Goal: Task Accomplishment & Management: Manage account settings

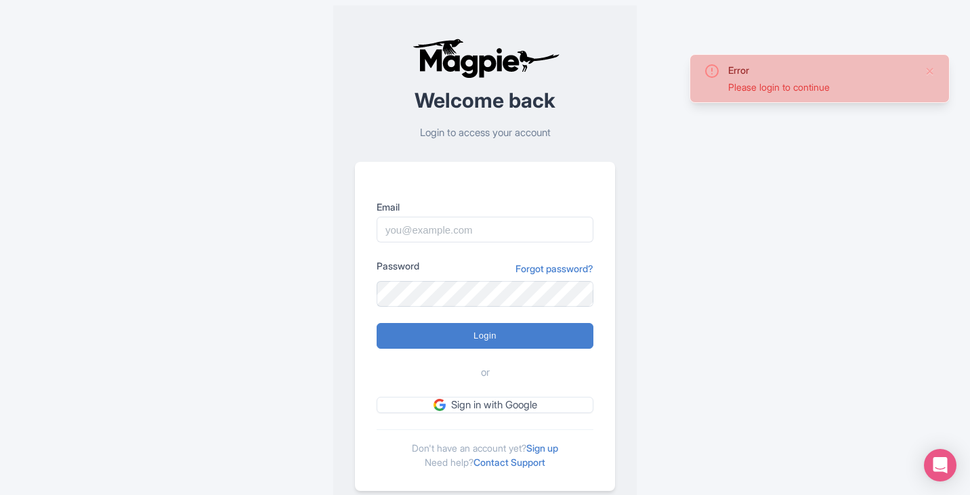
click at [420, 231] on input "Email" at bounding box center [485, 230] width 217 height 26
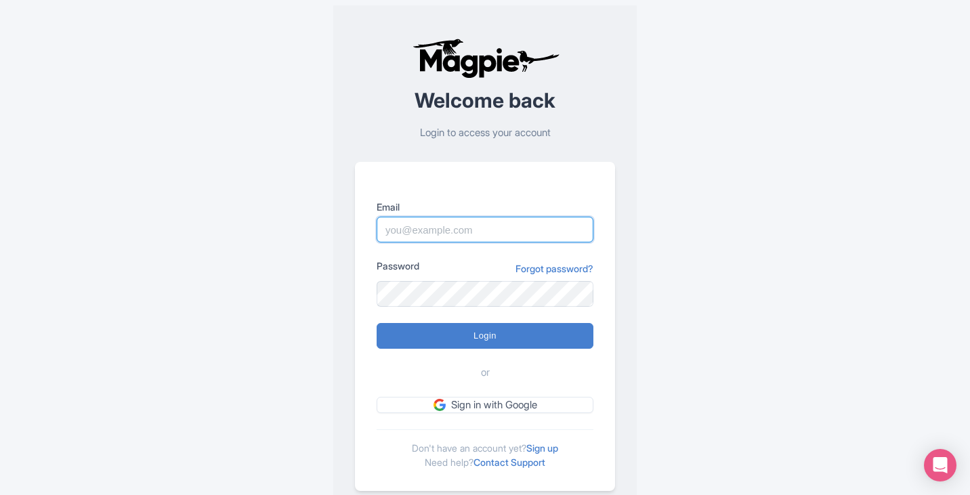
type input "[EMAIL_ADDRESS][DOMAIN_NAME]"
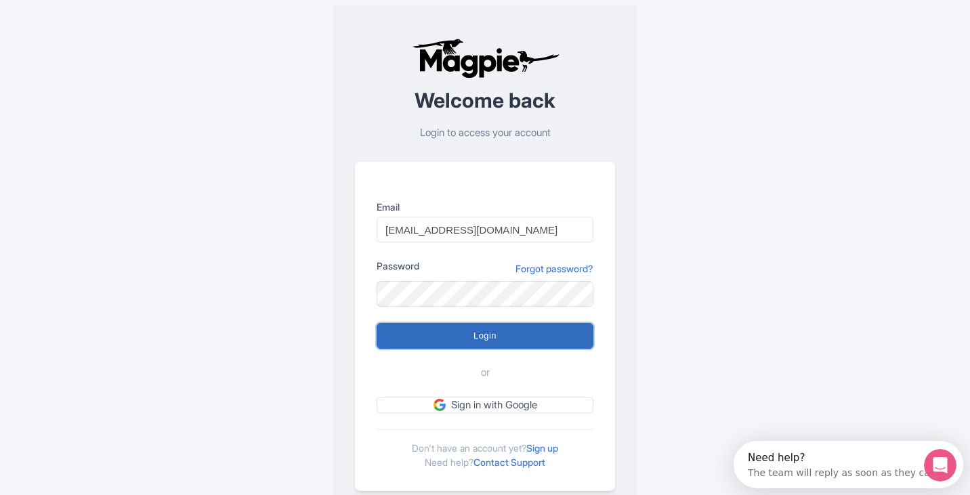
click at [472, 345] on input "Login" at bounding box center [485, 336] width 217 height 26
type input "Logging in..."
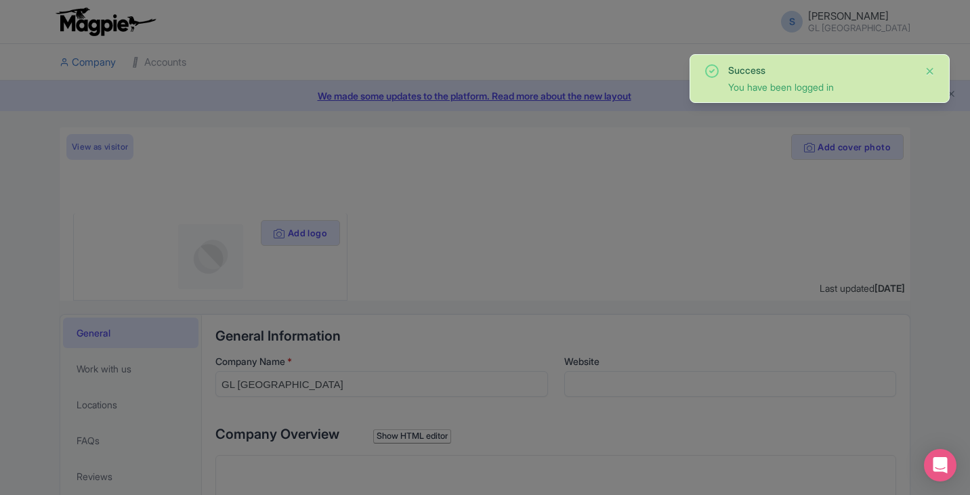
click at [927, 71] on button "Close" at bounding box center [930, 71] width 11 height 16
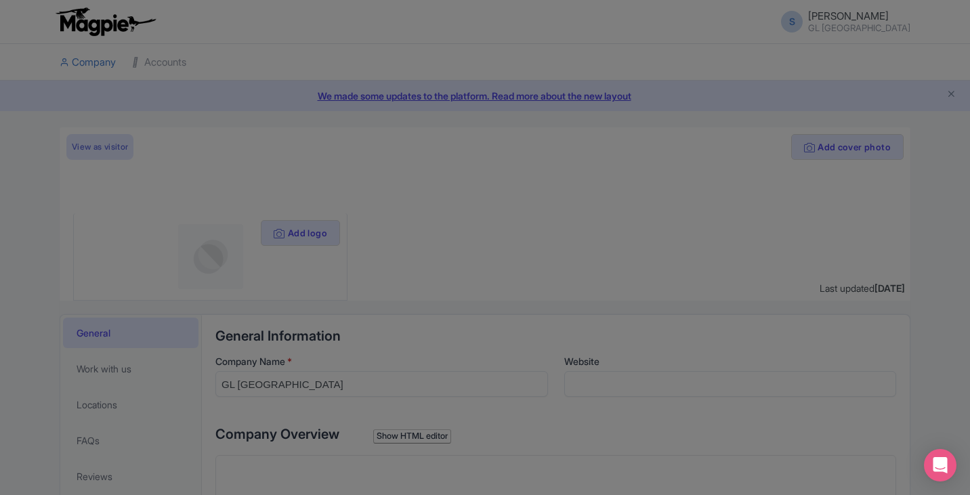
click at [525, 216] on div at bounding box center [485, 247] width 970 height 495
